Goal: Obtain resource: Download file/media

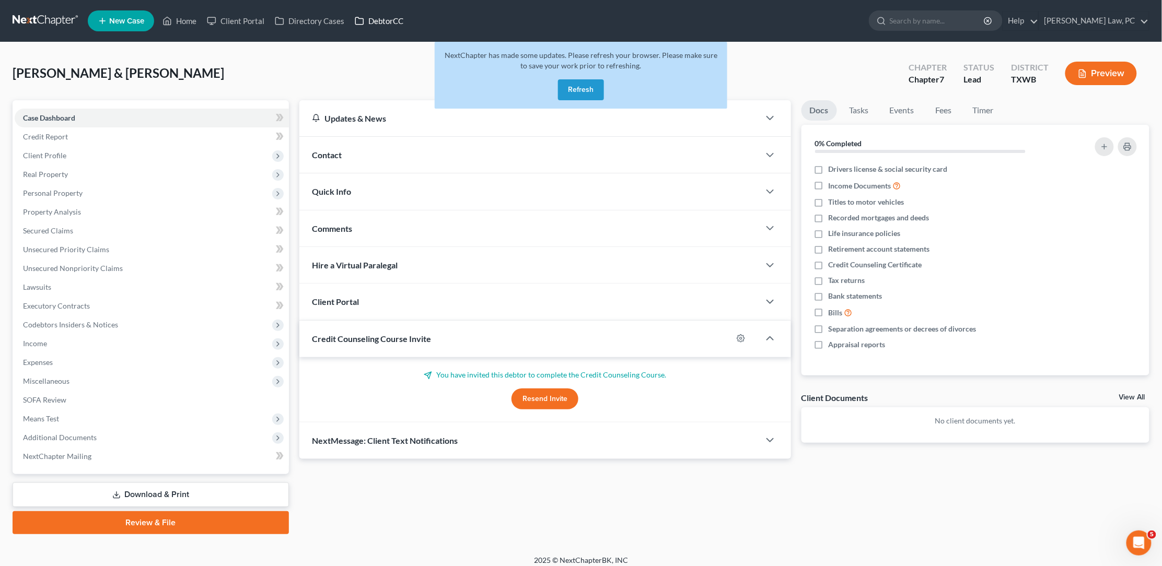
click at [372, 20] on link "DebtorCC" at bounding box center [379, 20] width 59 height 19
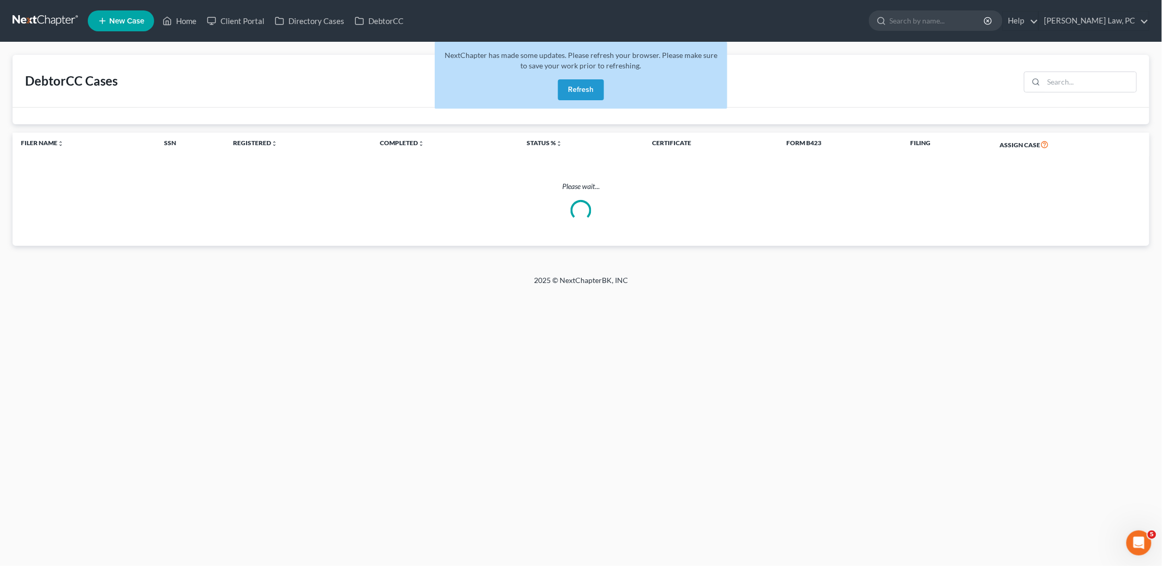
click at [592, 91] on button "Refresh" at bounding box center [581, 89] width 46 height 21
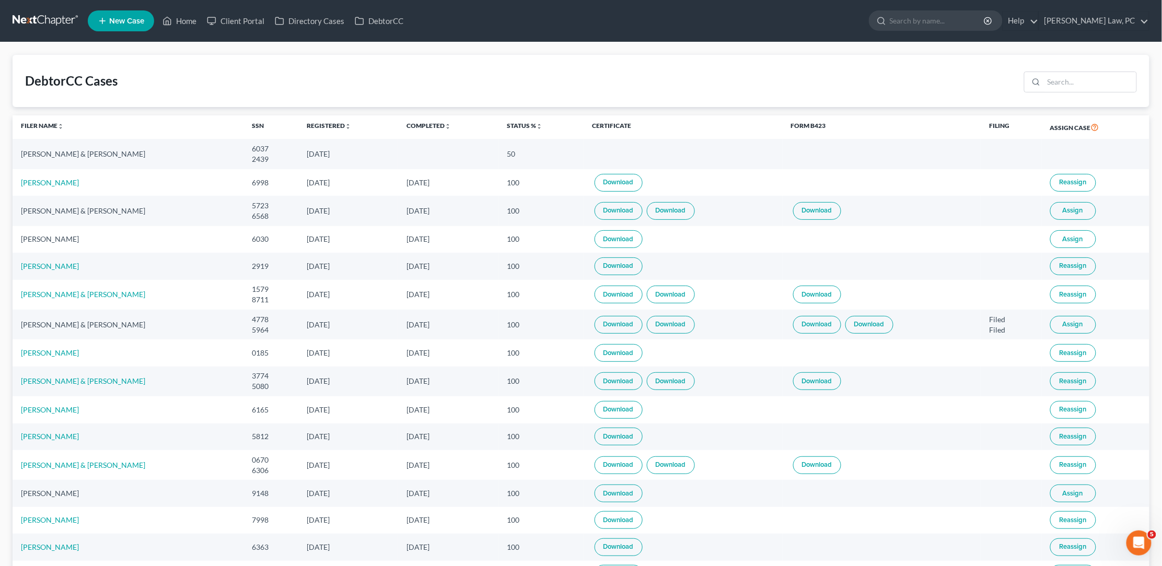
click at [827, 207] on link "Download" at bounding box center [817, 211] width 48 height 18
click at [43, 20] on link at bounding box center [46, 20] width 67 height 19
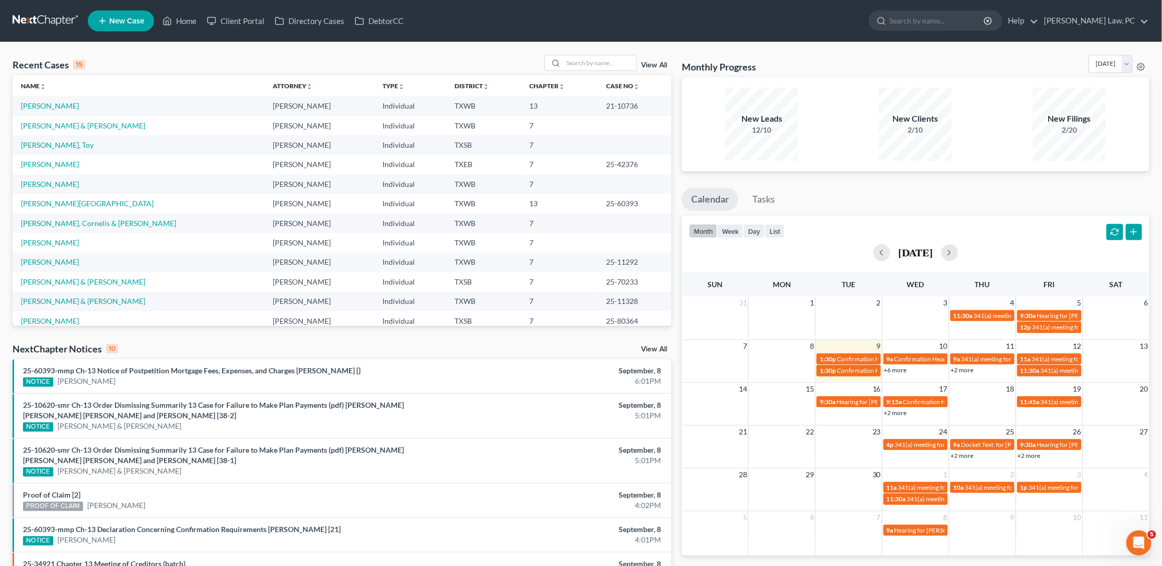
scroll to position [19, 0]
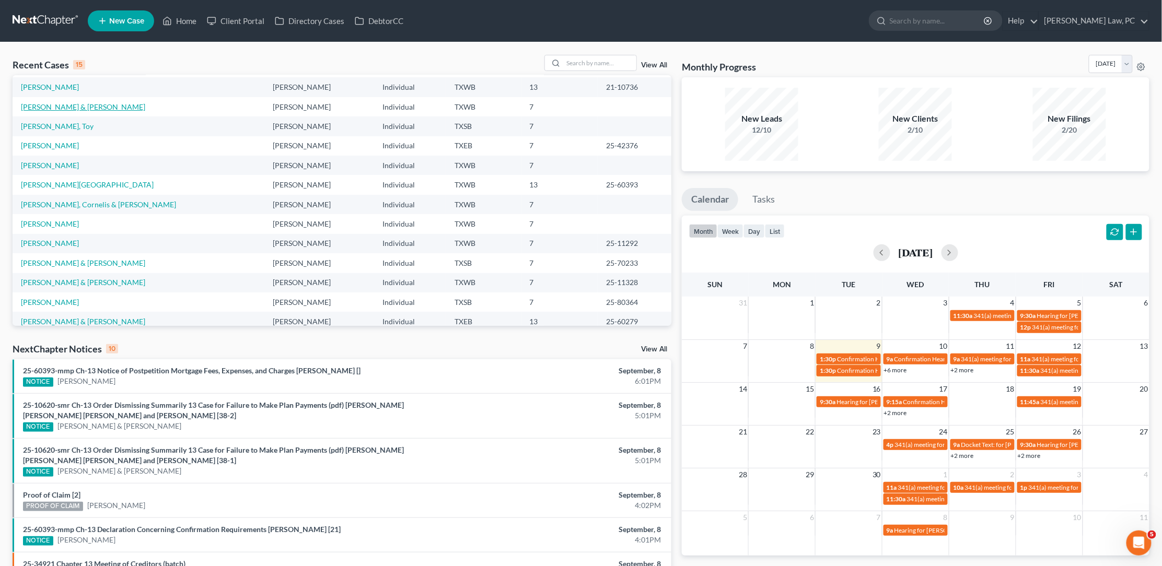
click at [89, 107] on link "[PERSON_NAME] & [PERSON_NAME]" at bounding box center [83, 106] width 124 height 9
